Goal: Complete application form

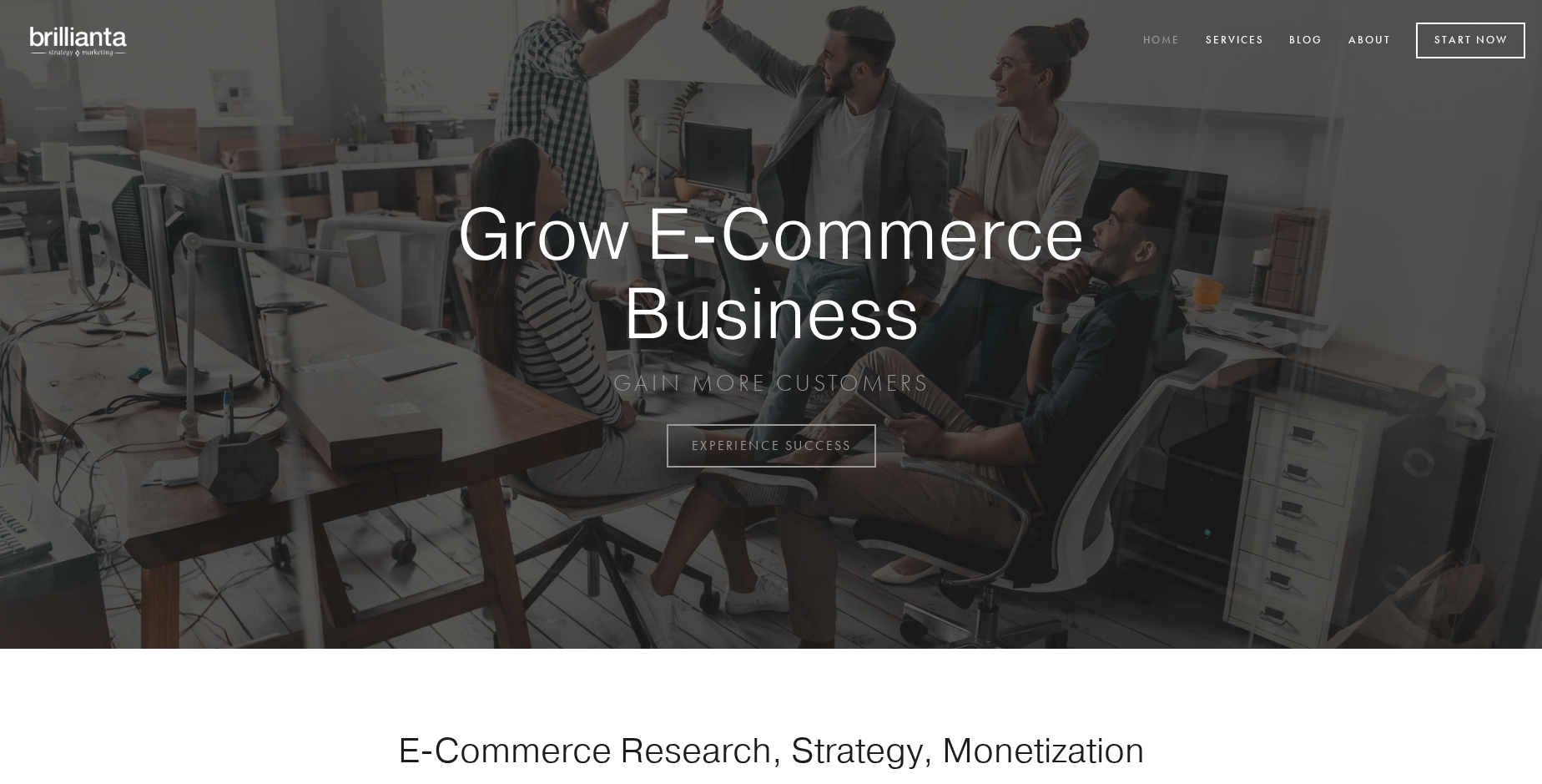
scroll to position [4375, 0]
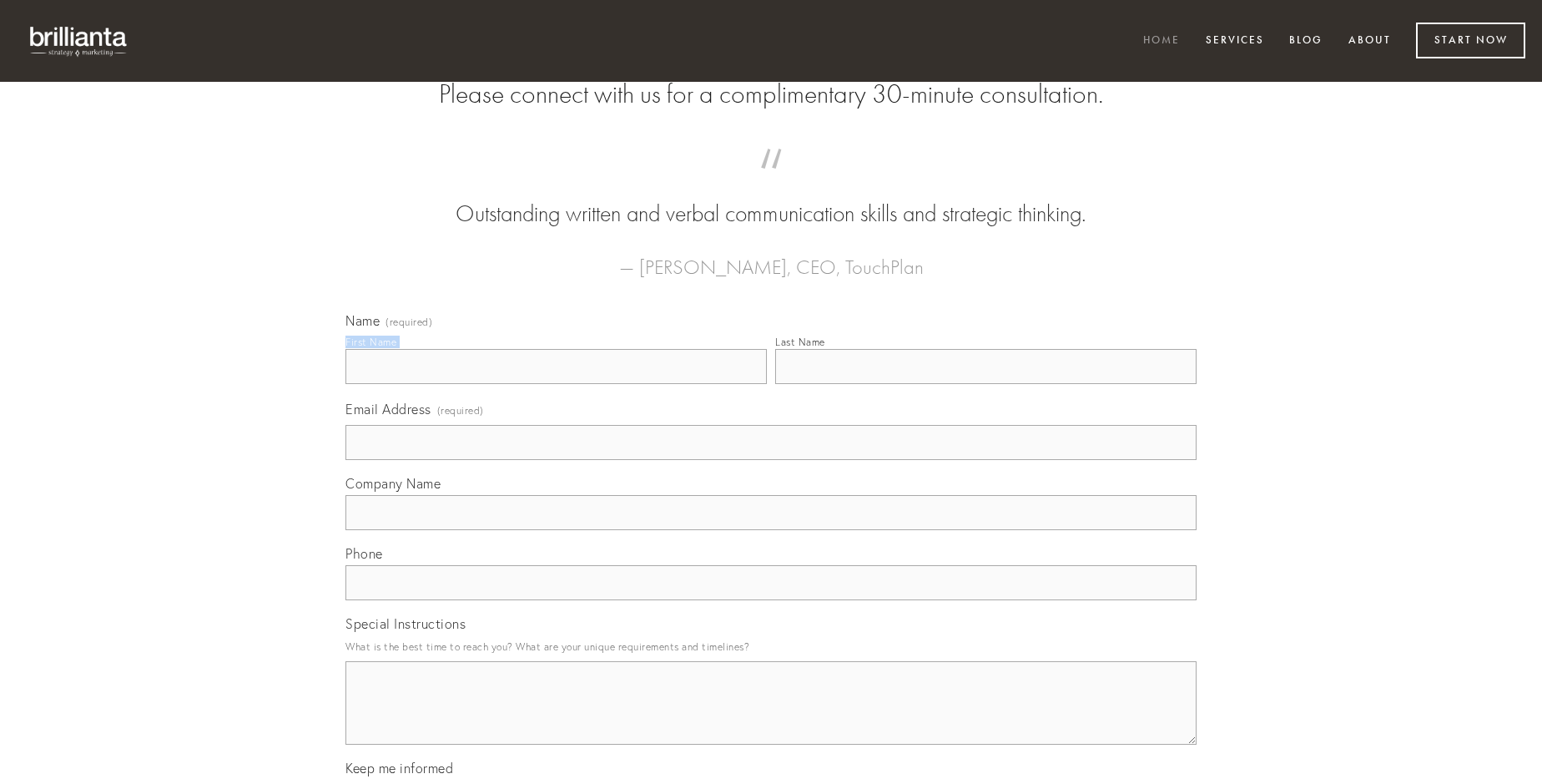
type input "[PERSON_NAME]"
click at [985, 384] on input "Last Name" at bounding box center [986, 366] width 422 height 35
type input "[PERSON_NAME]"
click at [771, 459] on input "Email Address (required)" at bounding box center [771, 442] width 851 height 35
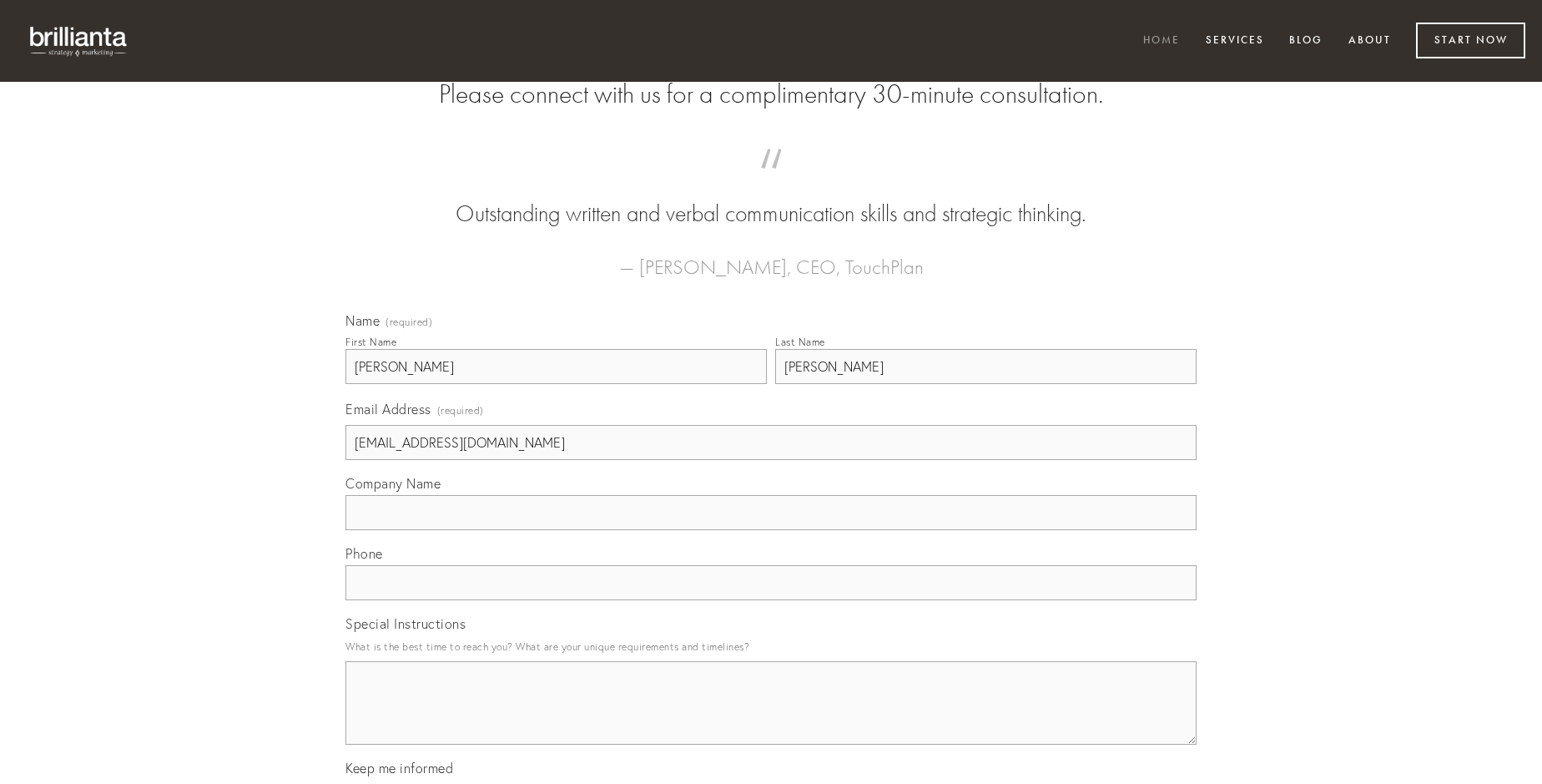
type input "[EMAIL_ADDRESS][DOMAIN_NAME]"
click at [771, 530] on input "Company Name" at bounding box center [771, 512] width 851 height 35
type input "alias"
click at [771, 600] on input "text" at bounding box center [771, 583] width 851 height 35
click at [771, 718] on textarea "Special Instructions" at bounding box center [771, 702] width 851 height 84
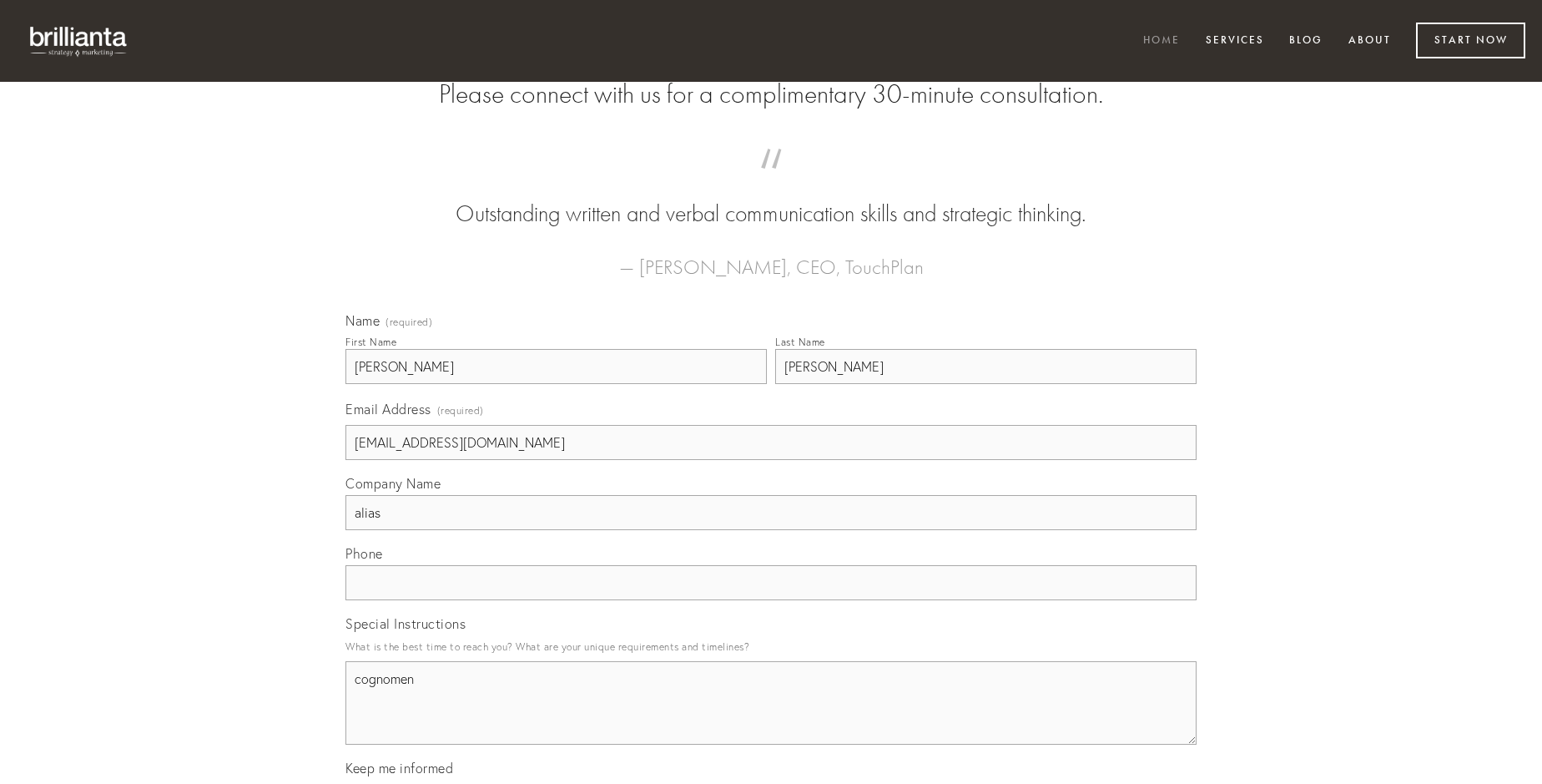
type textarea "cognomen"
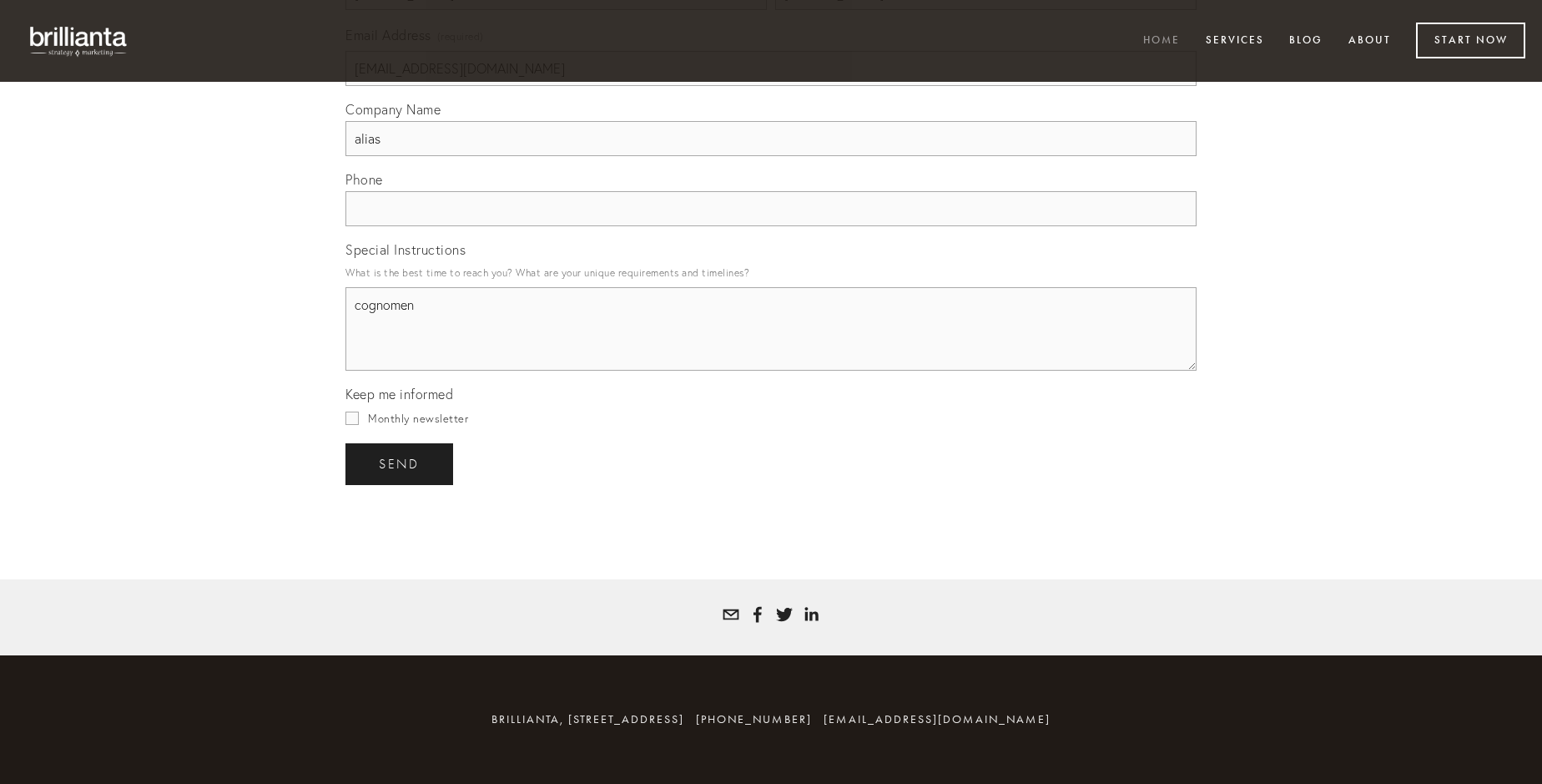
click at [401, 463] on span "send" at bounding box center [399, 464] width 40 height 15
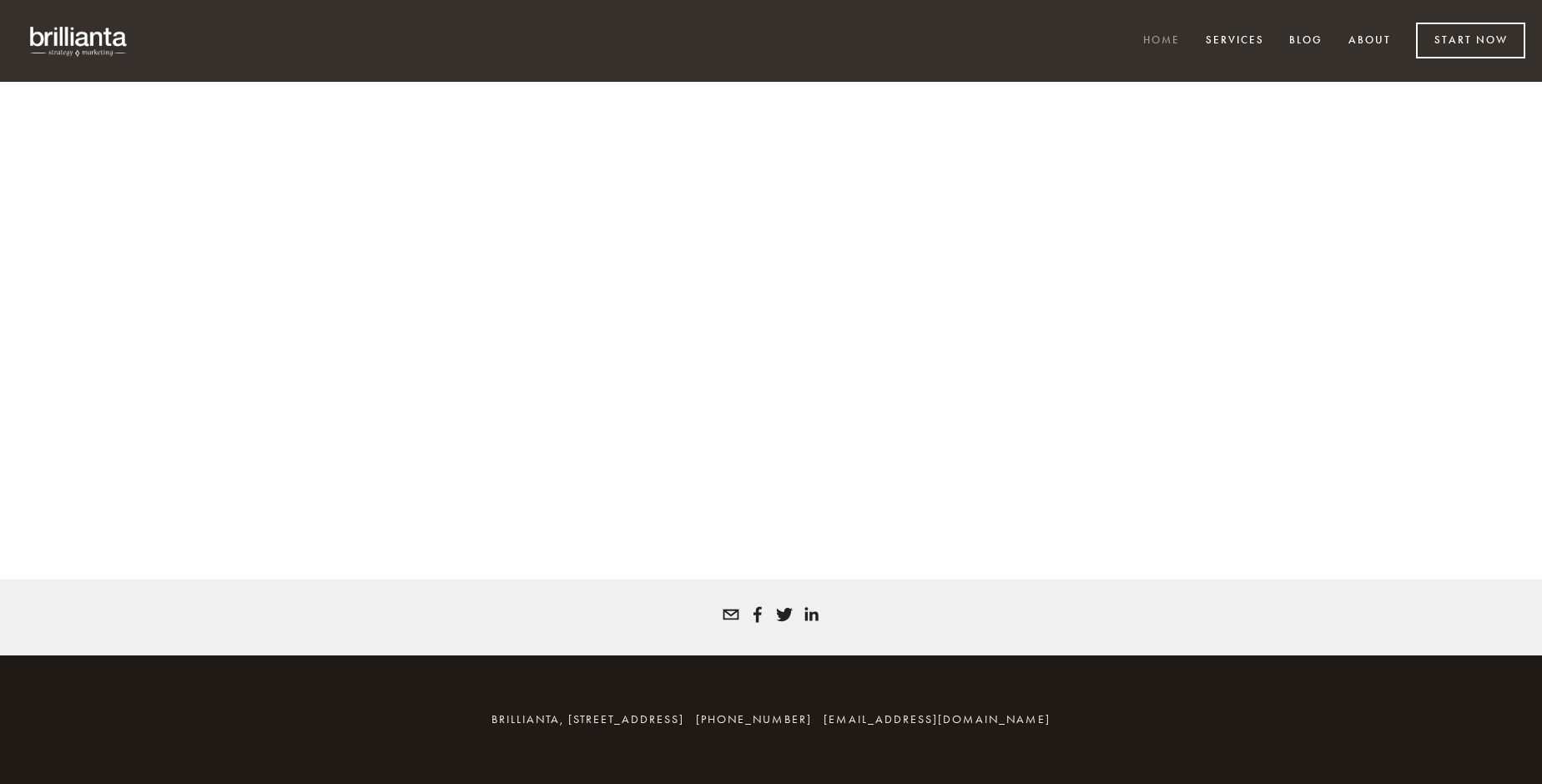
scroll to position [4352, 0]
